Goal: Navigation & Orientation: Find specific page/section

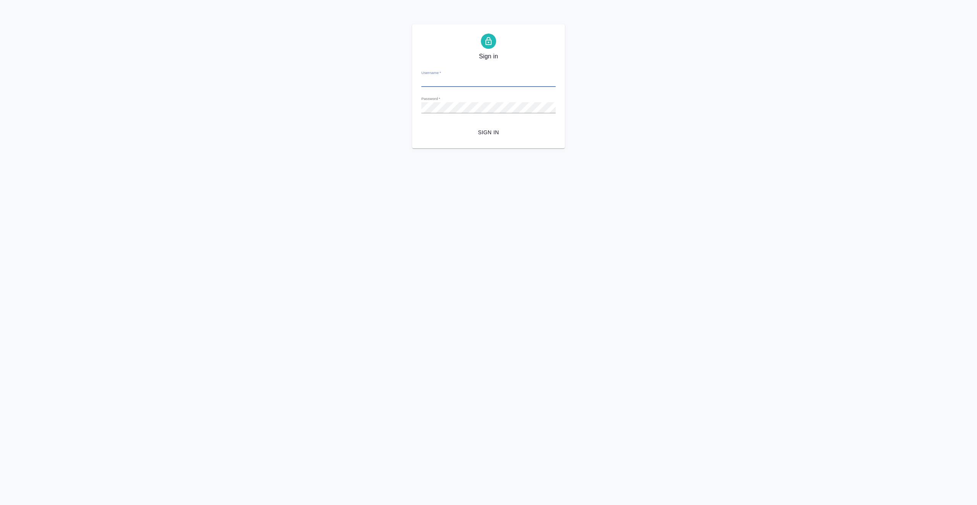
type input "a.vasiutchenko@awatera.com"
click at [480, 133] on span "Sign in" at bounding box center [489, 133] width 122 height 10
